Goal: Task Accomplishment & Management: Complete application form

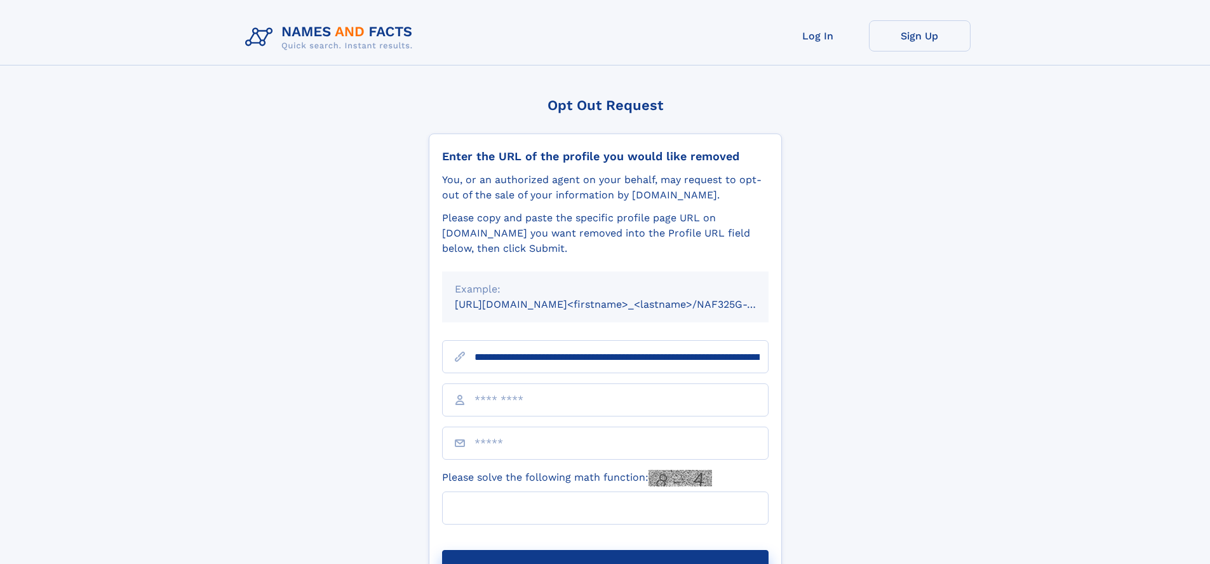
scroll to position [0, 166]
type input "**********"
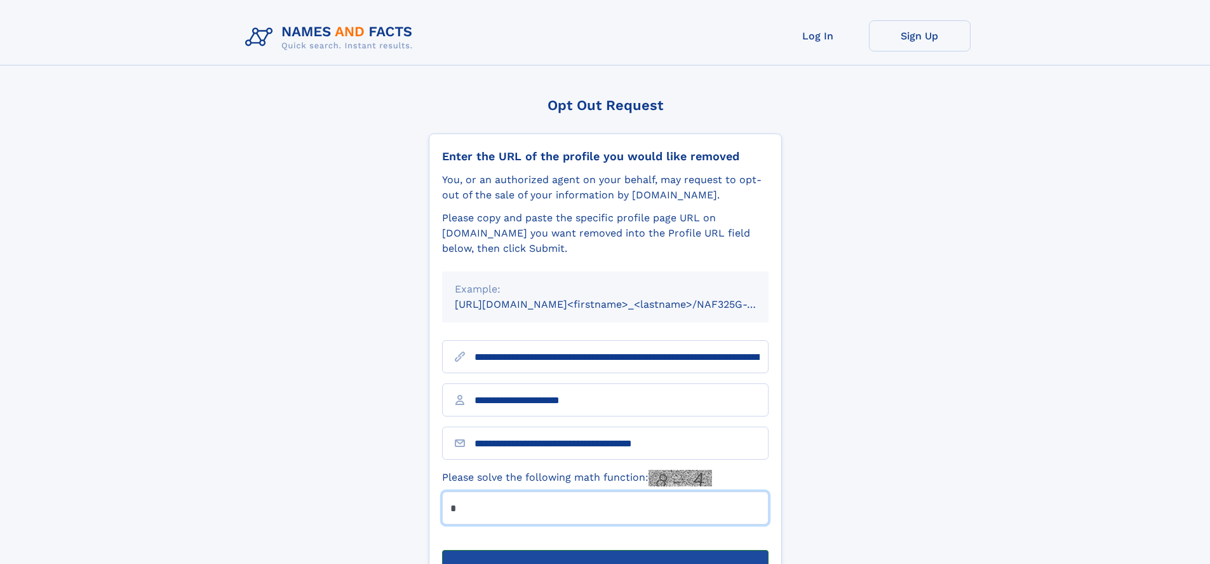
type input "*"
click at [605, 550] on button "Submit Opt Out Request" at bounding box center [605, 570] width 327 height 41
